Goal: Task Accomplishment & Management: Manage account settings

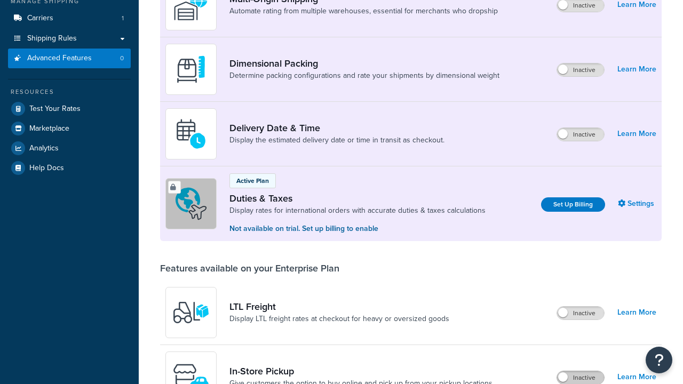
click at [581, 372] on label "Inactive" at bounding box center [580, 378] width 47 height 13
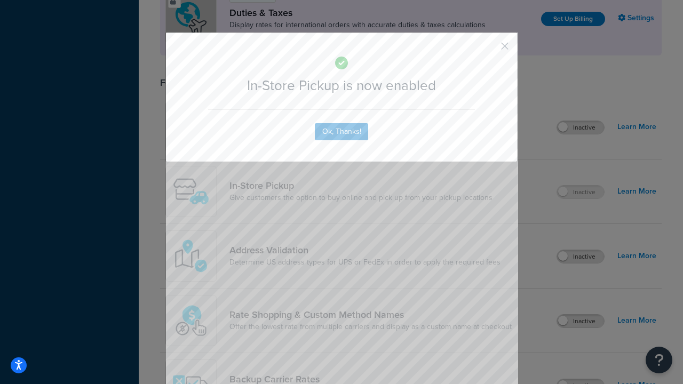
click at [489, 49] on button "button" at bounding box center [489, 50] width 3 height 3
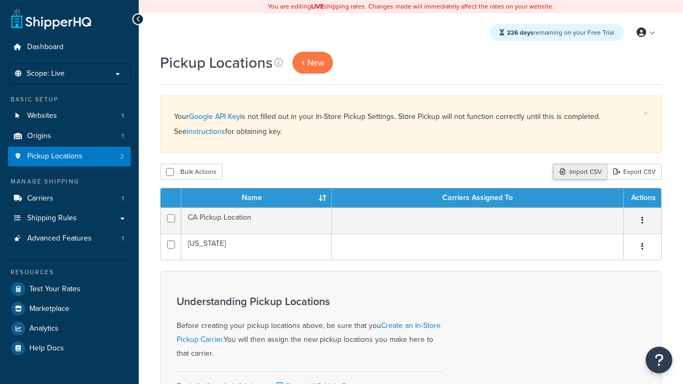
click at [579, 172] on div "Import CSV" at bounding box center [580, 172] width 54 height 16
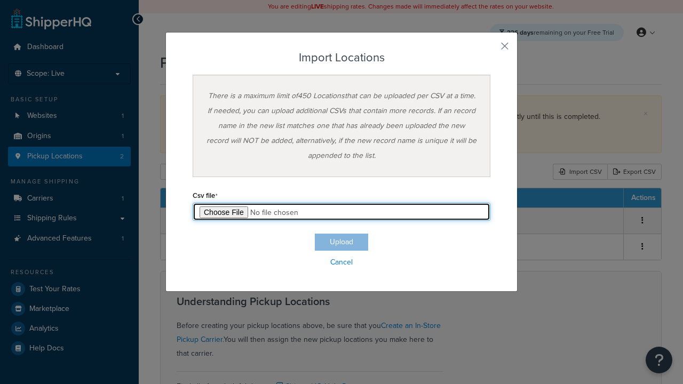
click at [342, 212] on input "file" at bounding box center [342, 212] width 298 height 18
type input "C:\fakepath\importLocationsSuccess.csv"
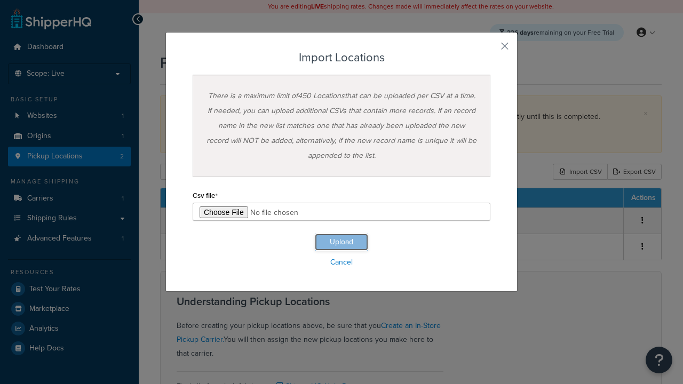
click at [342, 242] on button "Upload" at bounding box center [341, 242] width 53 height 17
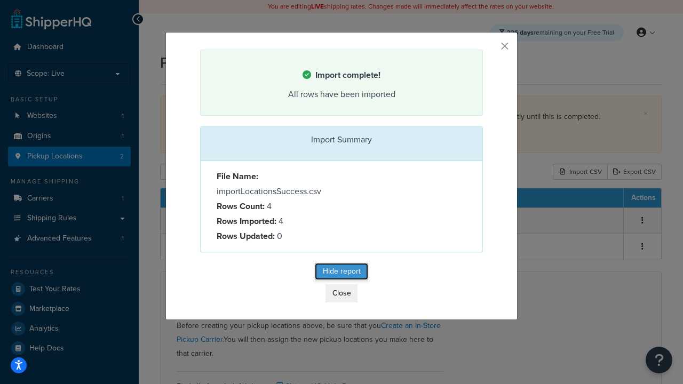
click at [342, 273] on button "Hide report" at bounding box center [341, 271] width 53 height 17
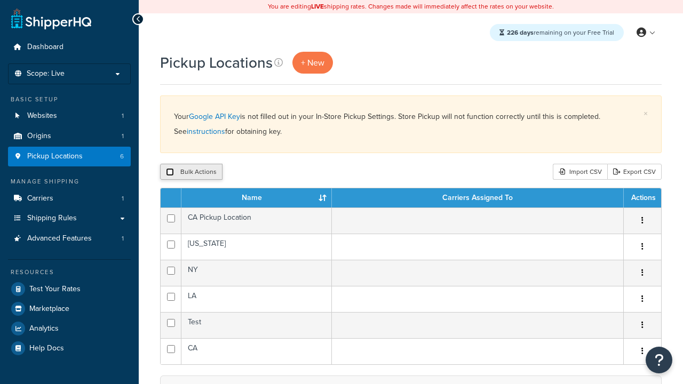
click at [170, 172] on input "checkbox" at bounding box center [170, 172] width 8 height 8
checkbox input "true"
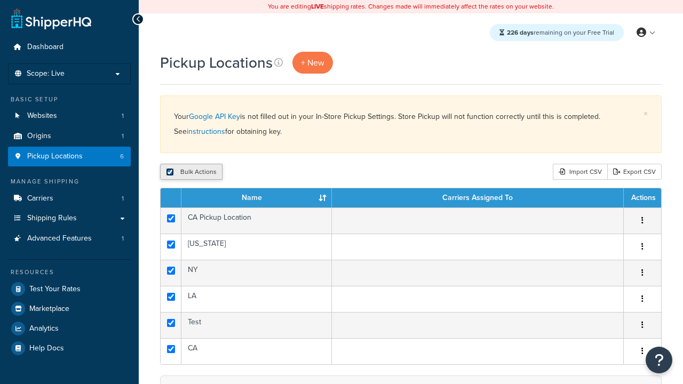
checkbox input "true"
click at [287, 172] on button "Delete" at bounding box center [284, 172] width 37 height 16
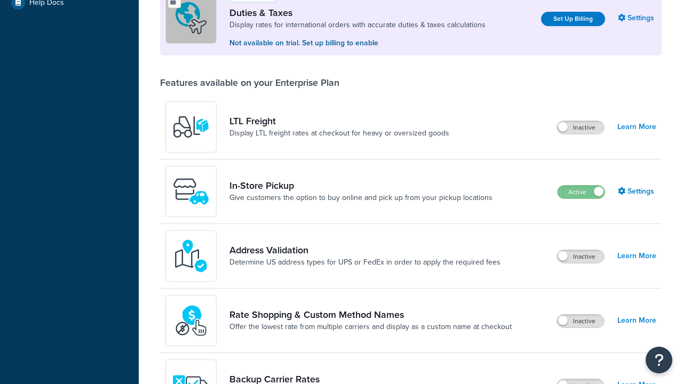
scroll to position [326, 0]
